Goal: Task Accomplishment & Management: Manage account settings

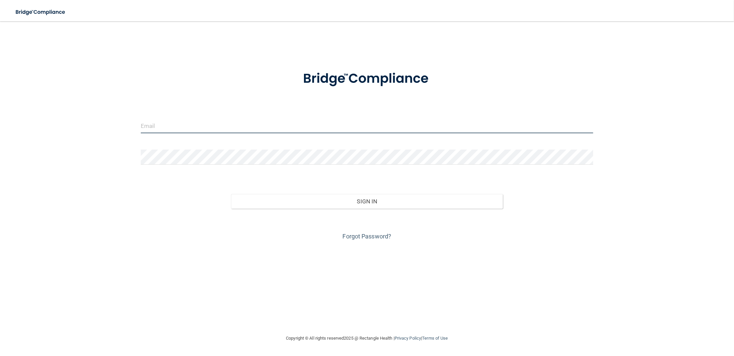
click at [258, 124] on input "email" at bounding box center [367, 125] width 453 height 15
type input "[EMAIL_ADDRESS][DOMAIN_NAME]"
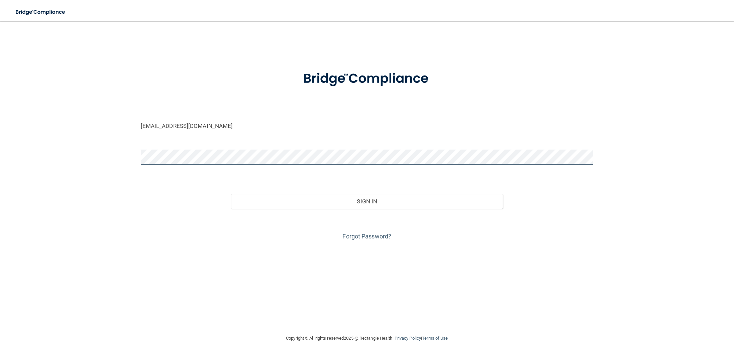
click at [231, 194] on button "Sign In" at bounding box center [366, 201] width 271 height 15
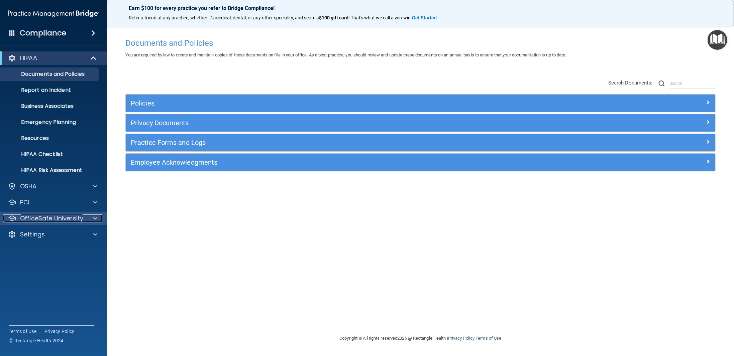
click at [61, 215] on p "OfficeSafe University" at bounding box center [51, 219] width 63 height 8
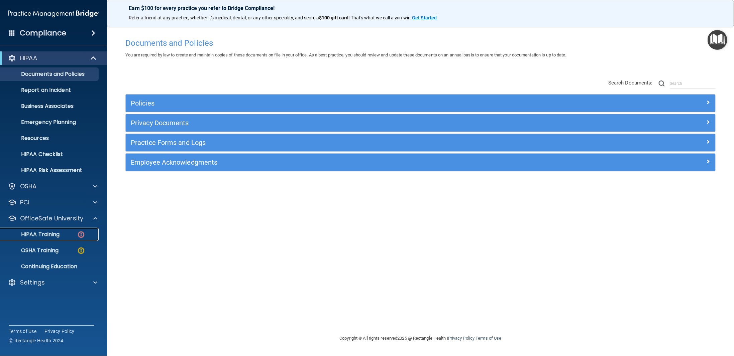
click at [45, 232] on p "HIPAA Training" at bounding box center [31, 234] width 55 height 7
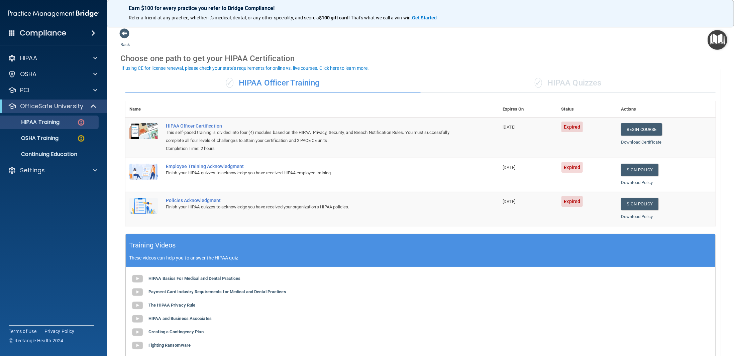
click at [565, 84] on div "✓ HIPAA Quizzes" at bounding box center [567, 83] width 295 height 20
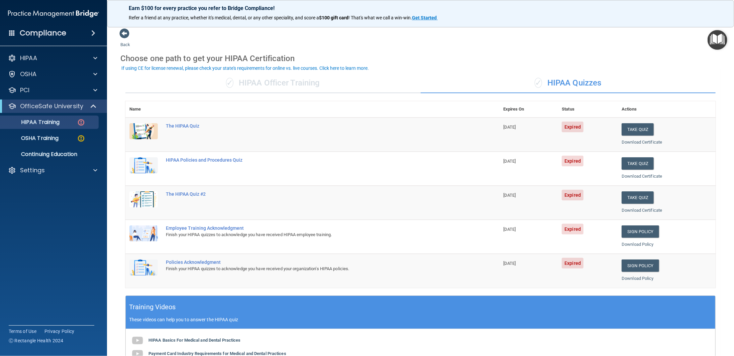
click at [280, 80] on div "✓ HIPAA Officer Training" at bounding box center [272, 83] width 295 height 20
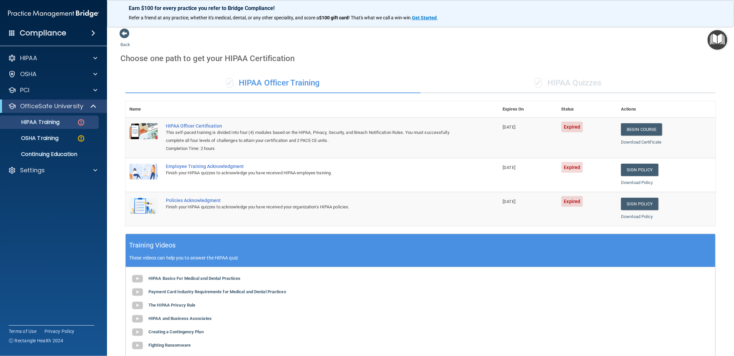
scroll to position [84, 0]
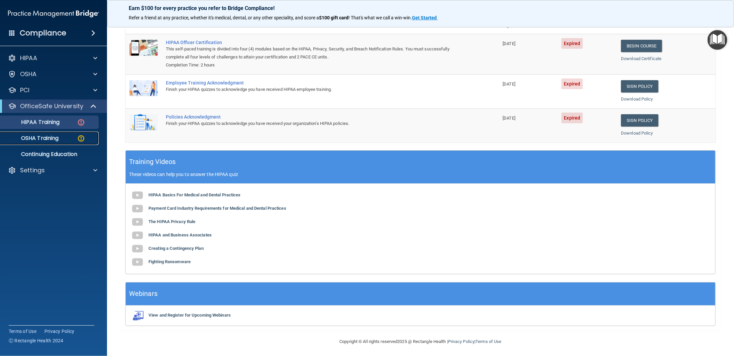
click at [57, 137] on p "OSHA Training" at bounding box center [31, 138] width 54 height 7
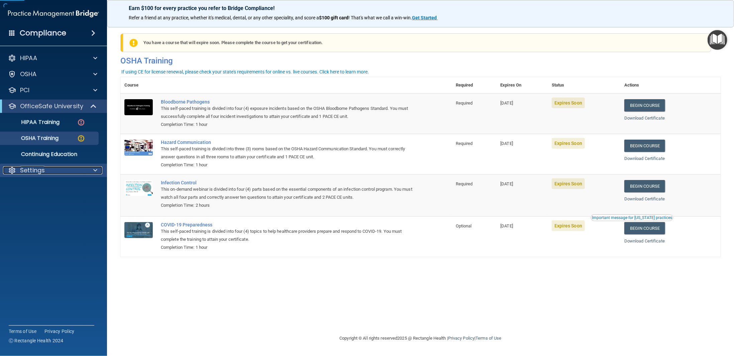
click at [81, 170] on div "Settings" at bounding box center [44, 170] width 83 height 8
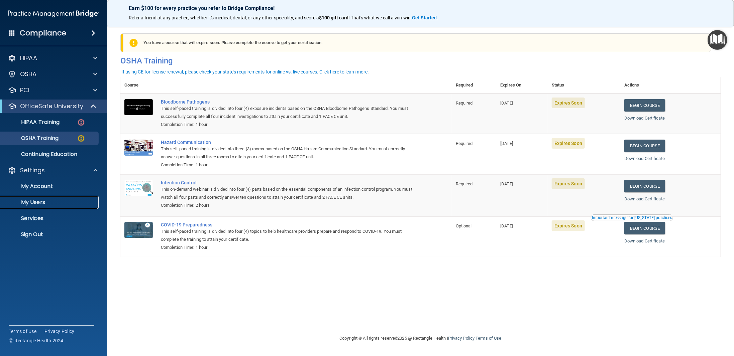
click at [39, 199] on p "My Users" at bounding box center [49, 202] width 91 height 7
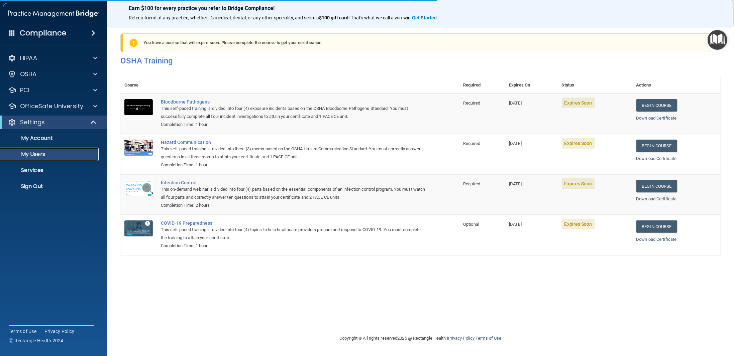
select select "20"
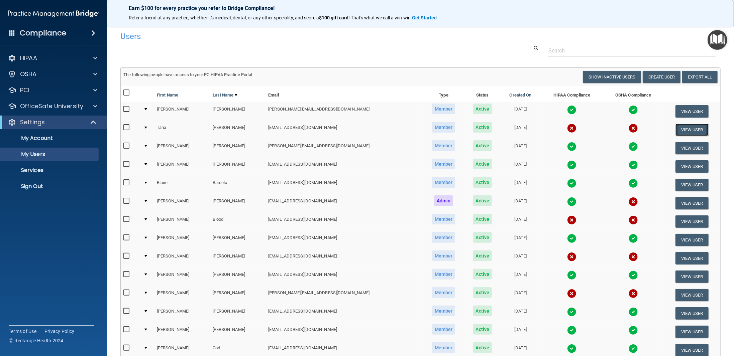
click at [679, 127] on button "View User" at bounding box center [691, 130] width 33 height 12
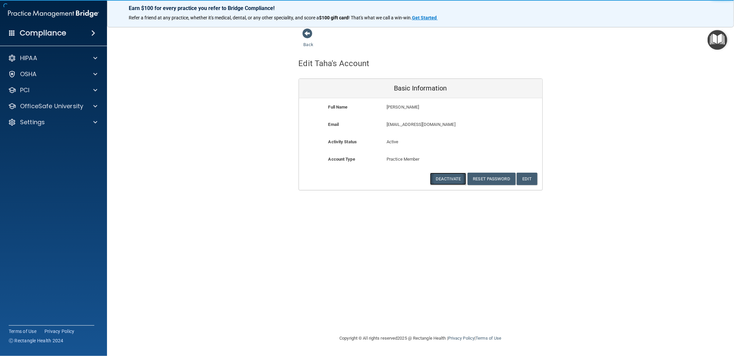
click at [445, 175] on button "Deactivate" at bounding box center [448, 179] width 36 height 12
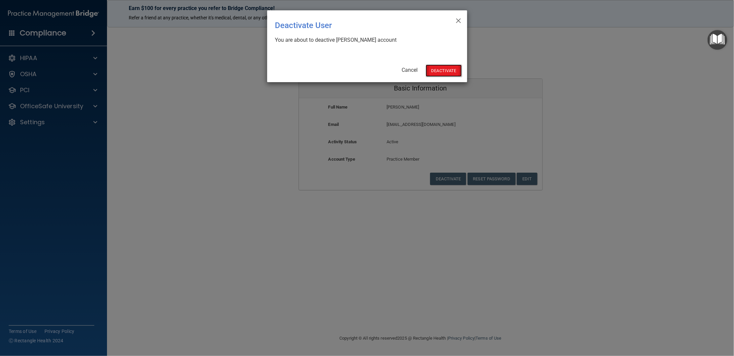
click at [453, 71] on button "Deactivate" at bounding box center [443, 71] width 36 height 12
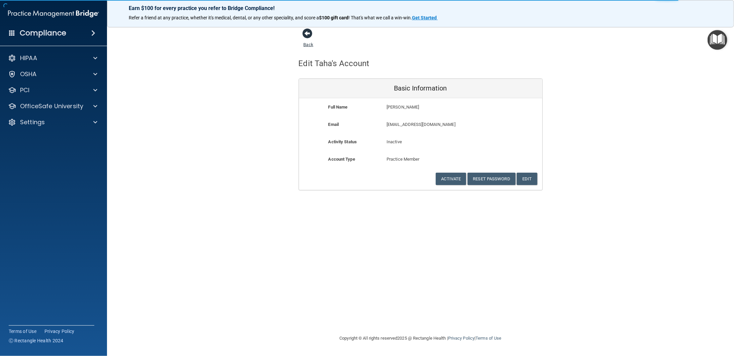
click at [307, 43] on link "Back" at bounding box center [308, 40] width 10 height 13
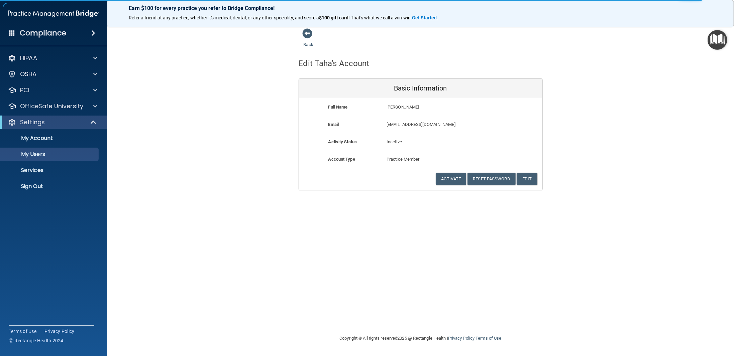
select select "20"
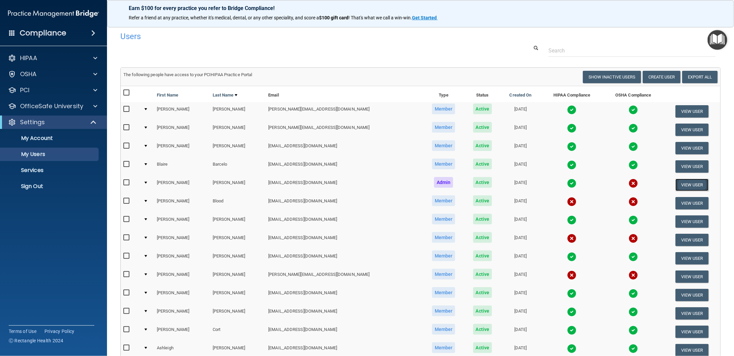
click at [681, 180] on button "View User" at bounding box center [691, 185] width 33 height 12
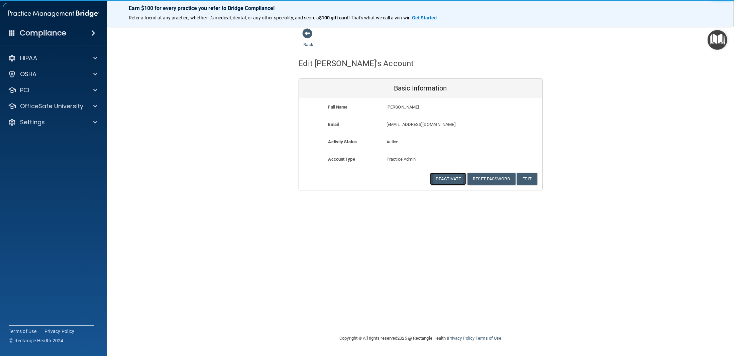
click at [443, 175] on button "Deactivate" at bounding box center [448, 179] width 36 height 12
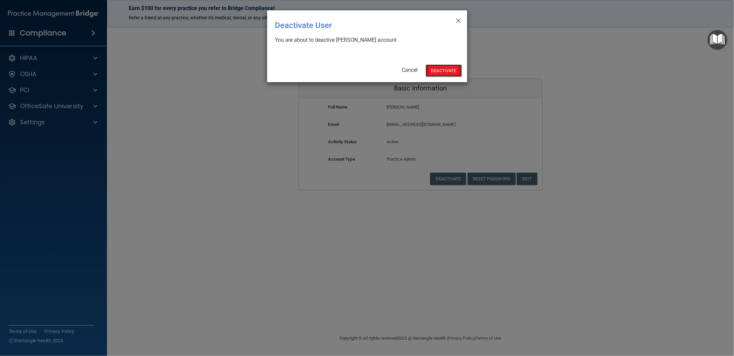
click at [438, 71] on button "Deactivate" at bounding box center [443, 71] width 36 height 12
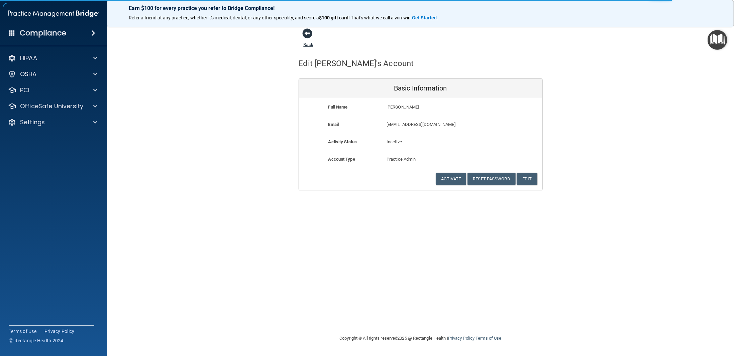
click at [306, 45] on link "Back" at bounding box center [308, 40] width 10 height 13
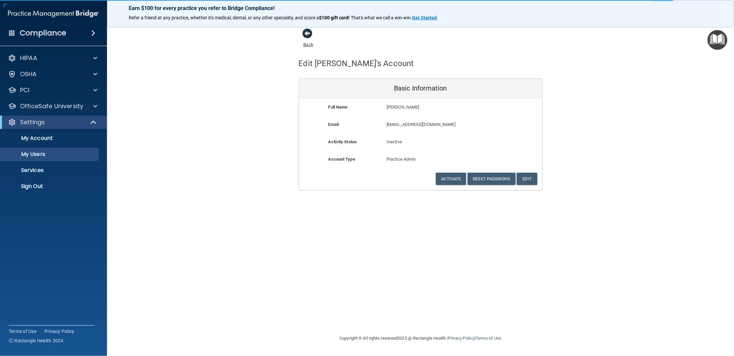
select select "20"
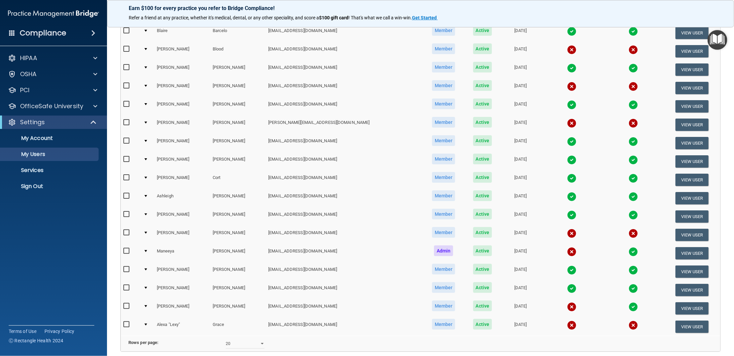
scroll to position [191, 0]
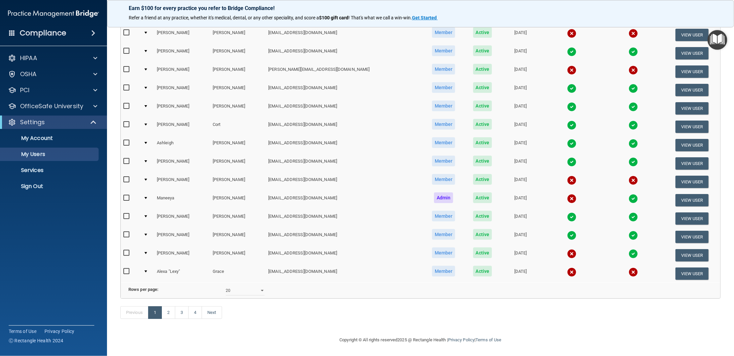
click at [628, 249] on img at bounding box center [632, 253] width 9 height 9
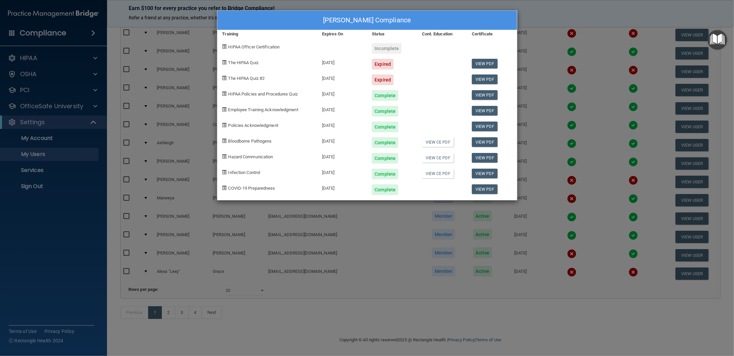
click at [363, 296] on div "[PERSON_NAME] Compliance Training Expires On Status Cont. Education Certificate…" at bounding box center [367, 178] width 734 height 356
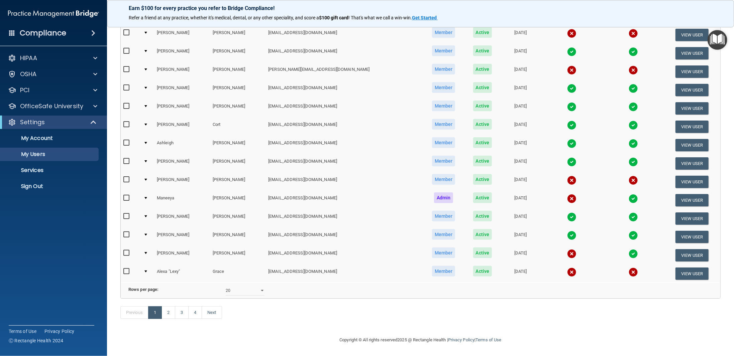
scroll to position [0, 0]
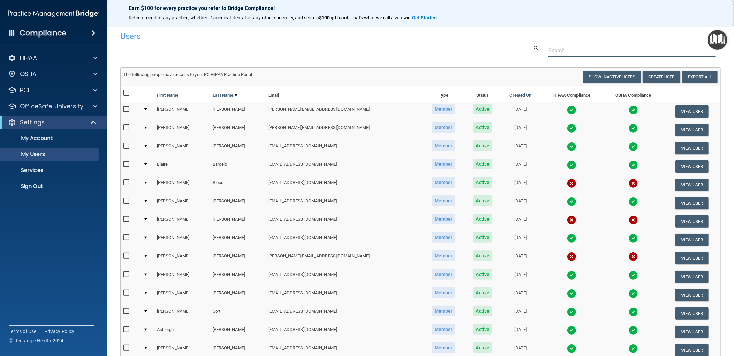
click at [624, 51] on input "text" at bounding box center [631, 50] width 167 height 12
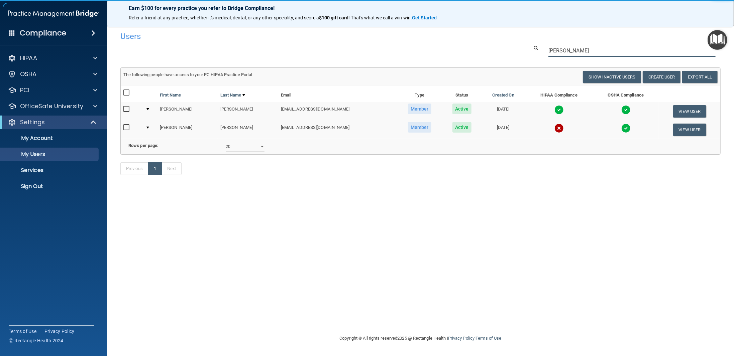
type input "[PERSON_NAME]"
click at [554, 126] on img at bounding box center [558, 128] width 9 height 9
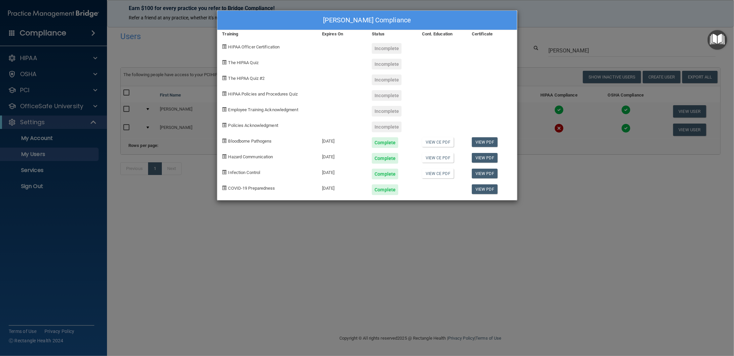
click at [576, 224] on div "[PERSON_NAME] Compliance Training Expires On Status Cont. Education Certificate…" at bounding box center [367, 178] width 734 height 356
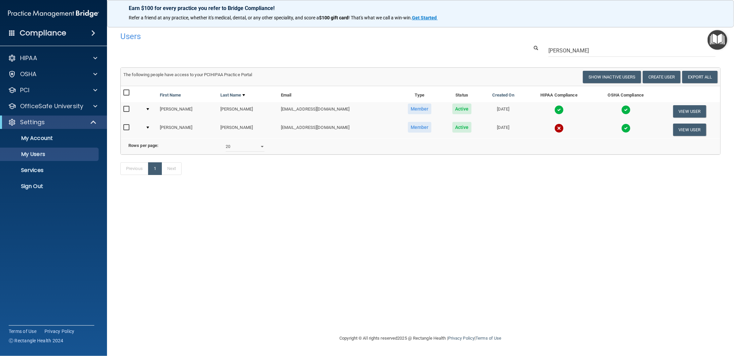
click at [554, 130] on img at bounding box center [558, 128] width 9 height 9
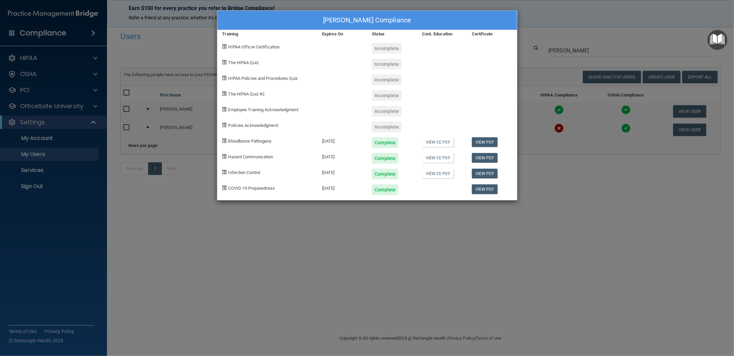
click at [383, 48] on div "Incomplete" at bounding box center [387, 48] width 30 height 11
click at [387, 62] on div "Incomplete" at bounding box center [387, 64] width 30 height 11
click at [480, 271] on div "[PERSON_NAME] Compliance Training Expires On Status Cont. Education Certificate…" at bounding box center [367, 178] width 734 height 356
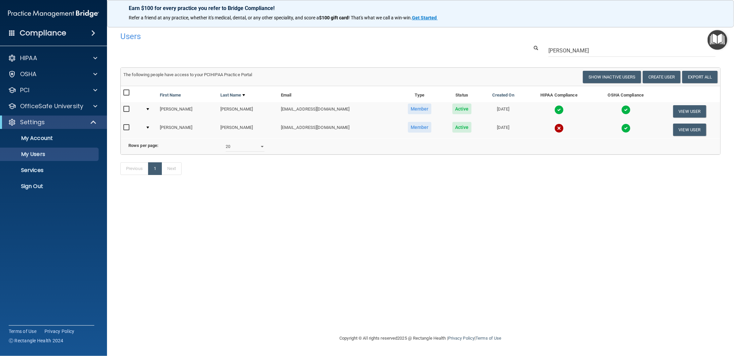
click at [527, 337] on div "Copyright © All rights reserved 2025 @ Rectangle Health | Privacy Policy | Term…" at bounding box center [420, 338] width 244 height 21
